Goal: Transaction & Acquisition: Subscribe to service/newsletter

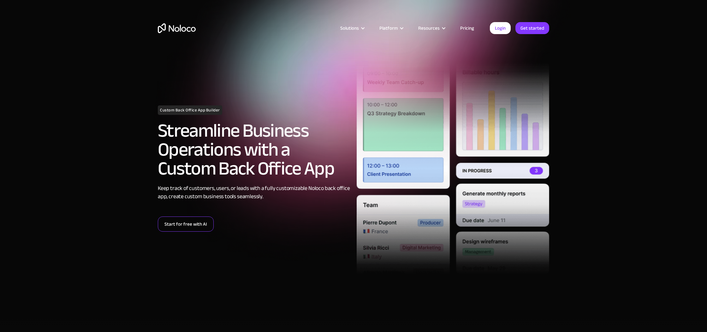
click at [177, 229] on link "Start for free with AI" at bounding box center [186, 224] width 56 height 15
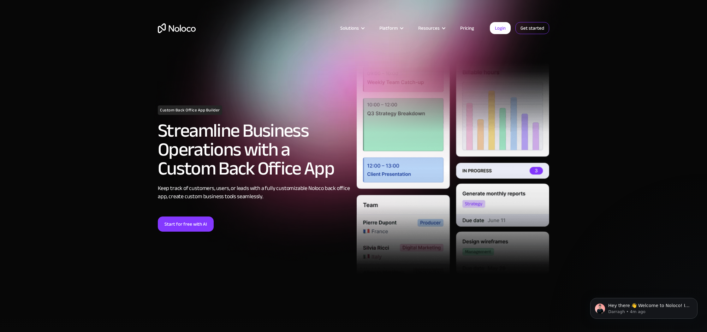
click at [530, 33] on link "Get started" at bounding box center [532, 28] width 34 height 12
click at [501, 27] on link "Login" at bounding box center [500, 28] width 21 height 12
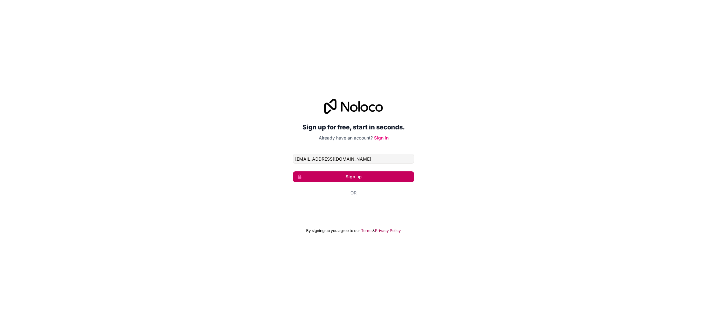
type input "[EMAIL_ADDRESS][DOMAIN_NAME]"
click at [367, 182] on form "[EMAIL_ADDRESS][DOMAIN_NAME] Sign up Or By signing up you agree to our Terms & …" at bounding box center [353, 194] width 121 height 80
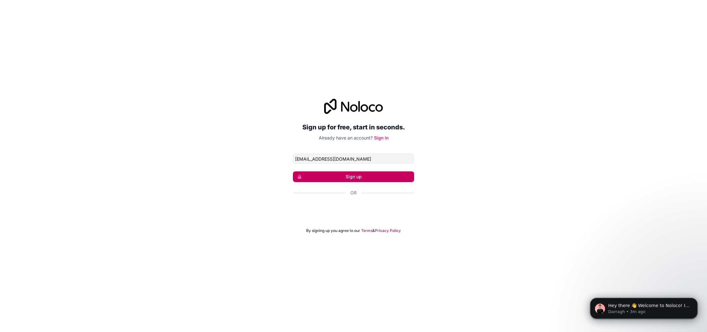
click at [368, 179] on button "Sign up" at bounding box center [353, 176] width 121 height 11
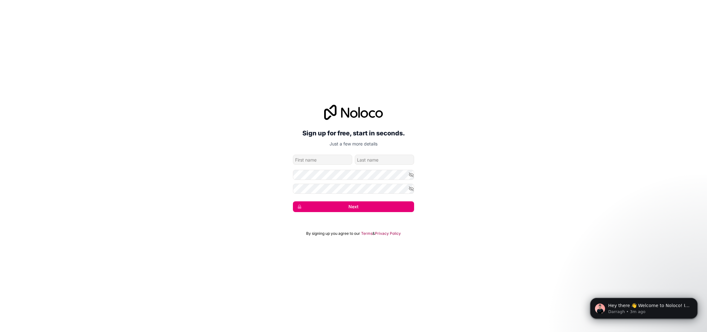
click at [342, 159] on input "given-name" at bounding box center [322, 160] width 59 height 10
type input "sd"
click at [369, 159] on input "family-name" at bounding box center [384, 160] width 59 height 10
type input "livingston"
click at [409, 173] on icon "button" at bounding box center [411, 175] width 6 height 6
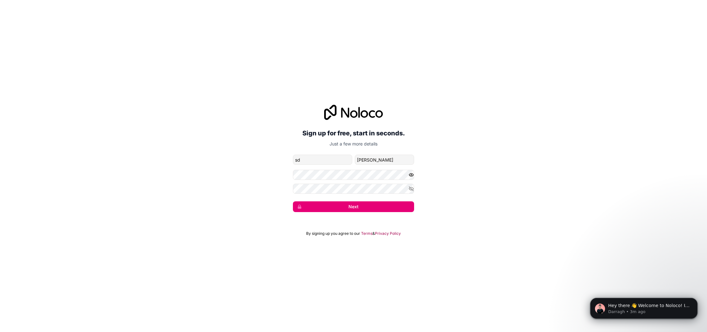
click at [388, 209] on button "Next" at bounding box center [353, 206] width 121 height 11
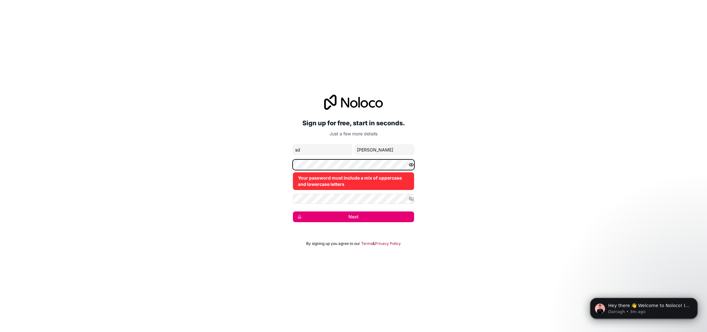
click at [252, 156] on div "Sign up for free, start in seconds. Just a few more details levi9845@gmail.com …" at bounding box center [353, 158] width 707 height 145
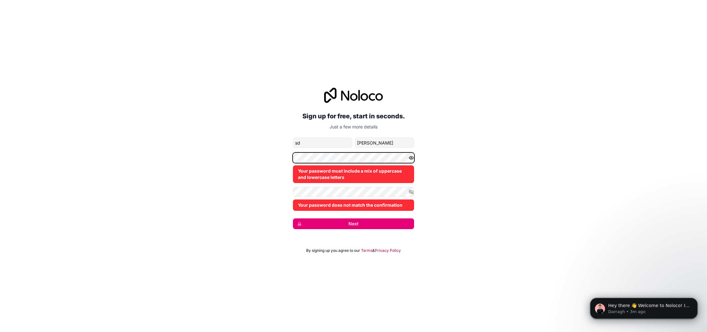
click at [229, 155] on div "Sign up for free, start in seconds. Just a few more details levi9845@gmail.com …" at bounding box center [353, 158] width 707 height 159
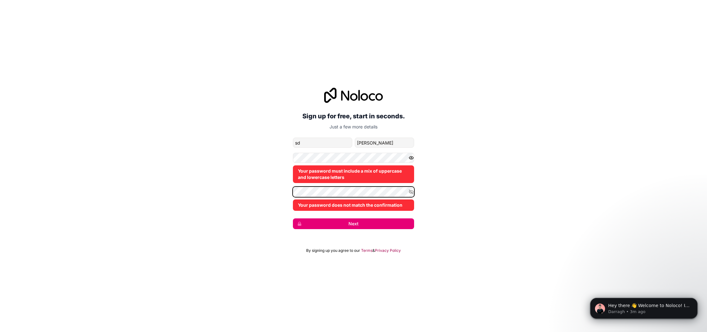
click at [215, 182] on div "Sign up for free, start in seconds. Just a few more details levi9845@gmail.com …" at bounding box center [353, 158] width 707 height 159
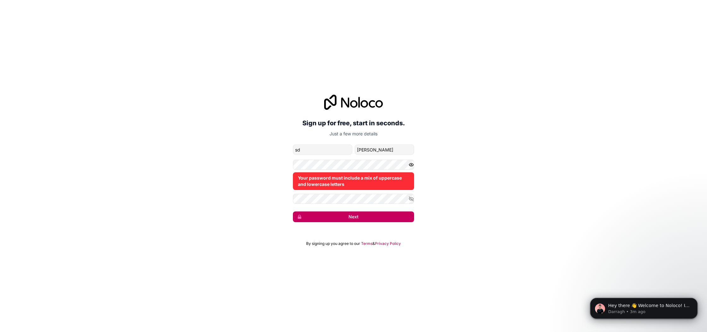
click at [364, 217] on button "Next" at bounding box center [353, 216] width 121 height 11
click at [413, 196] on icon "button" at bounding box center [411, 199] width 6 height 6
click at [411, 199] on icon "button" at bounding box center [411, 199] width 1 height 1
click at [411, 198] on icon "button" at bounding box center [411, 199] width 4 height 4
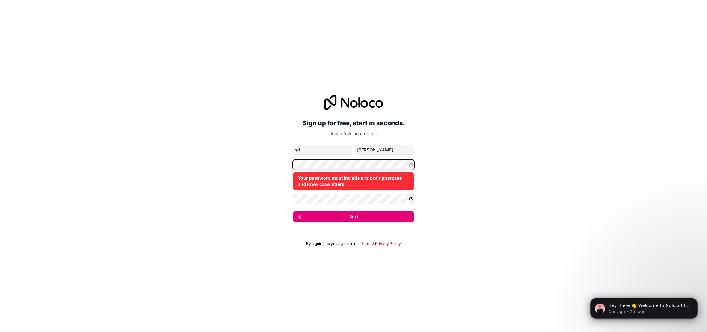
click at [285, 164] on div "Sign up for free, start in seconds. Just a few more details levi9845@gmail.com …" at bounding box center [353, 158] width 707 height 145
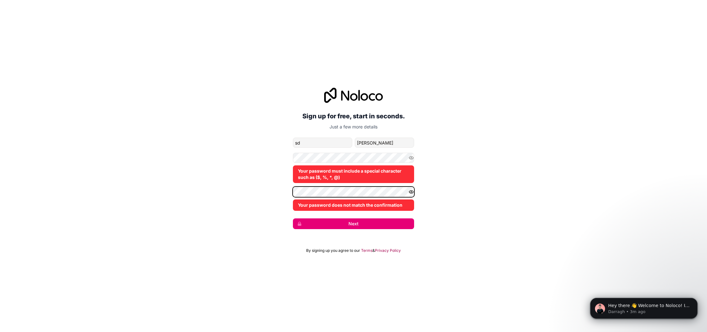
click at [289, 192] on div "Sign up for free, start in seconds. Just a few more details levi9845@gmail.com …" at bounding box center [353, 158] width 707 height 159
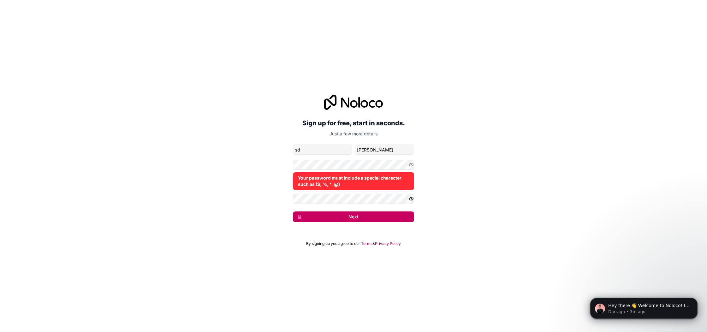
click at [345, 217] on button "Next" at bounding box center [353, 216] width 121 height 11
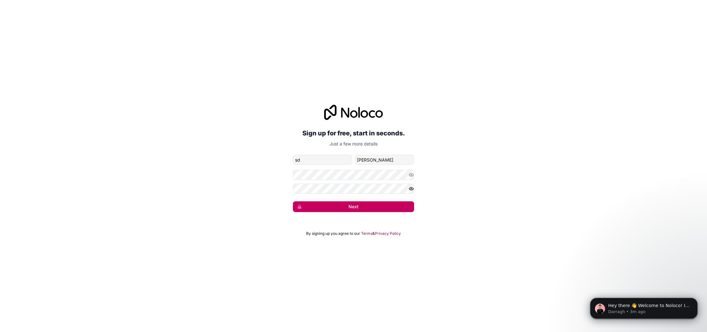
click at [343, 204] on button "Next" at bounding box center [353, 206] width 121 height 11
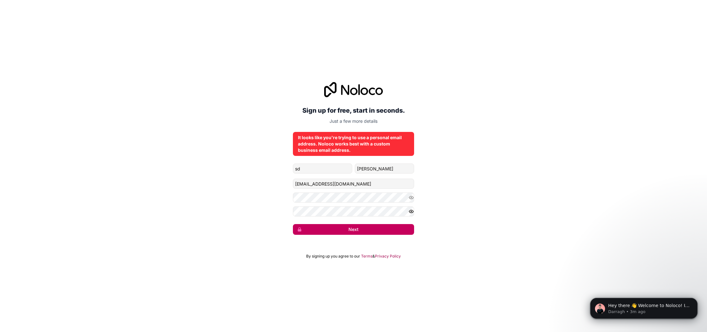
click at [363, 228] on button "Next" at bounding box center [353, 229] width 121 height 11
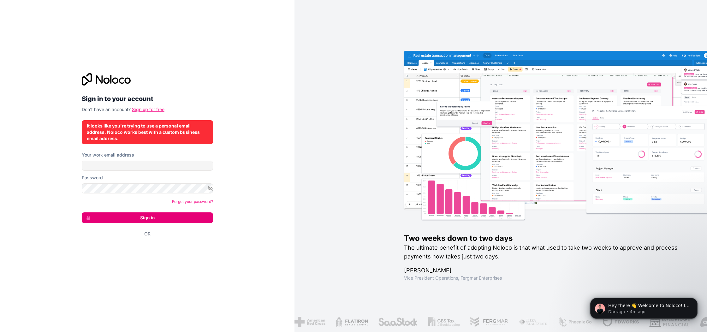
click at [150, 109] on link "Sign up for free" at bounding box center [148, 109] width 33 height 5
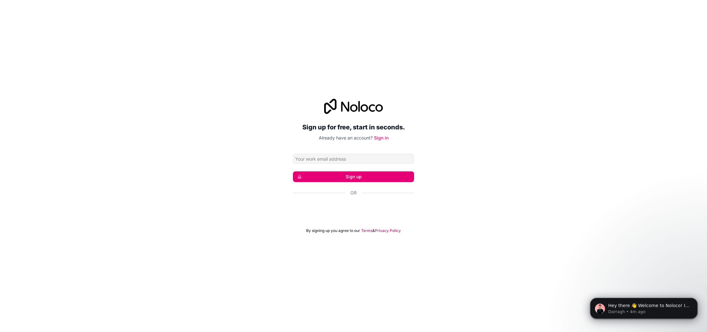
click at [351, 163] on input "Email address" at bounding box center [353, 159] width 121 height 10
type input "davannted26"
